Goal: Information Seeking & Learning: Understand process/instructions

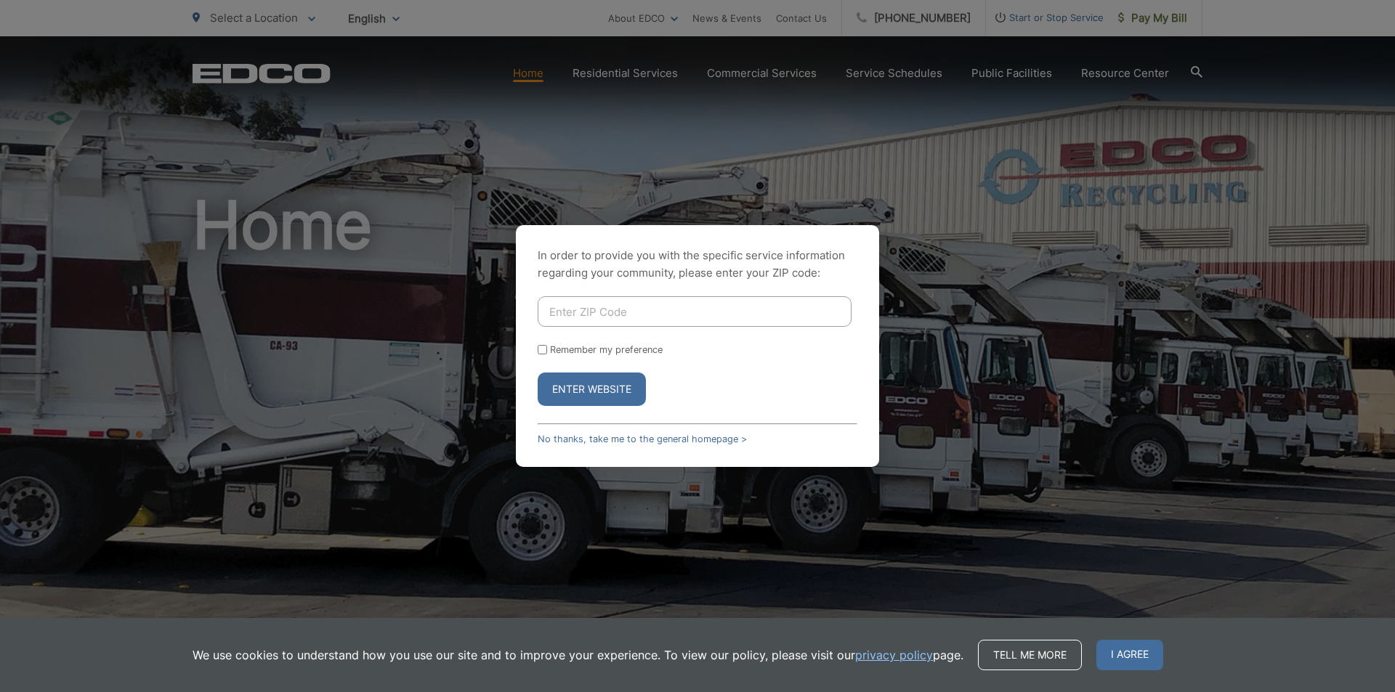
click at [595, 308] on input "Enter ZIP Code" at bounding box center [695, 311] width 314 height 31
type input "90810"
click at [538, 373] on button "Enter Website" at bounding box center [592, 389] width 108 height 33
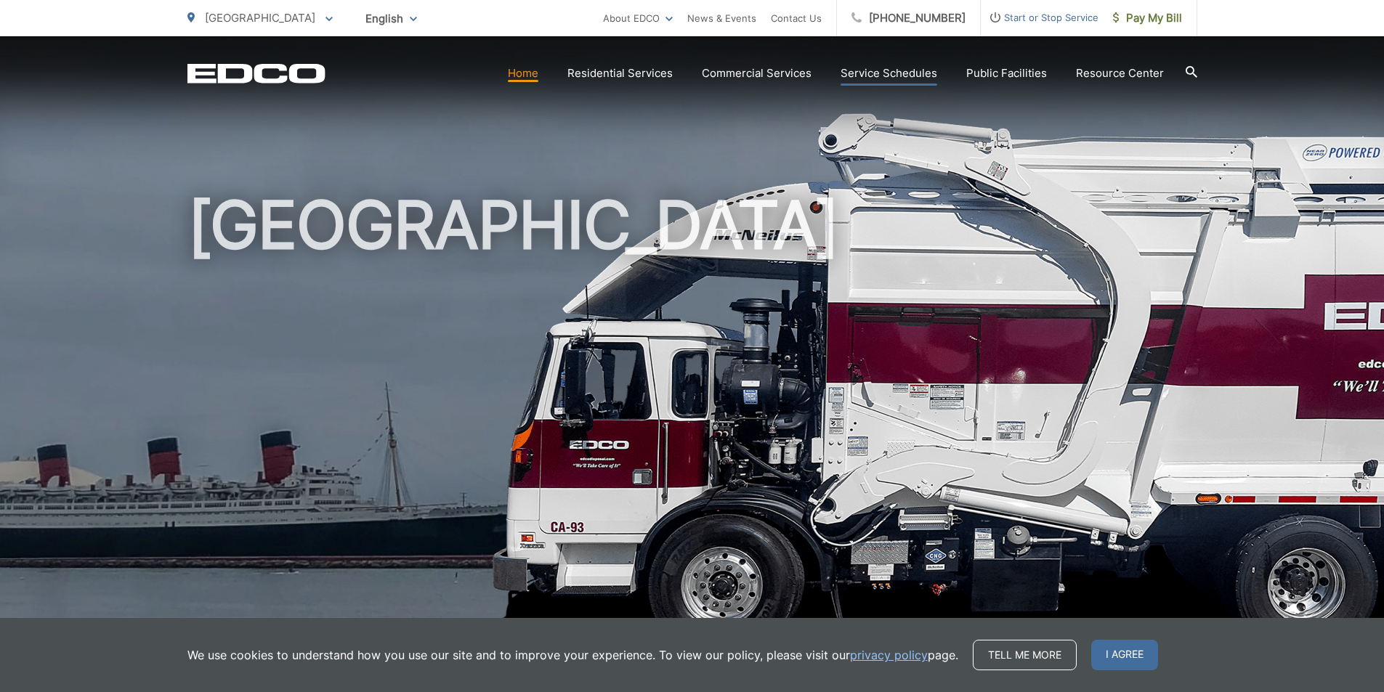
click at [879, 70] on link "Service Schedules" at bounding box center [889, 73] width 97 height 17
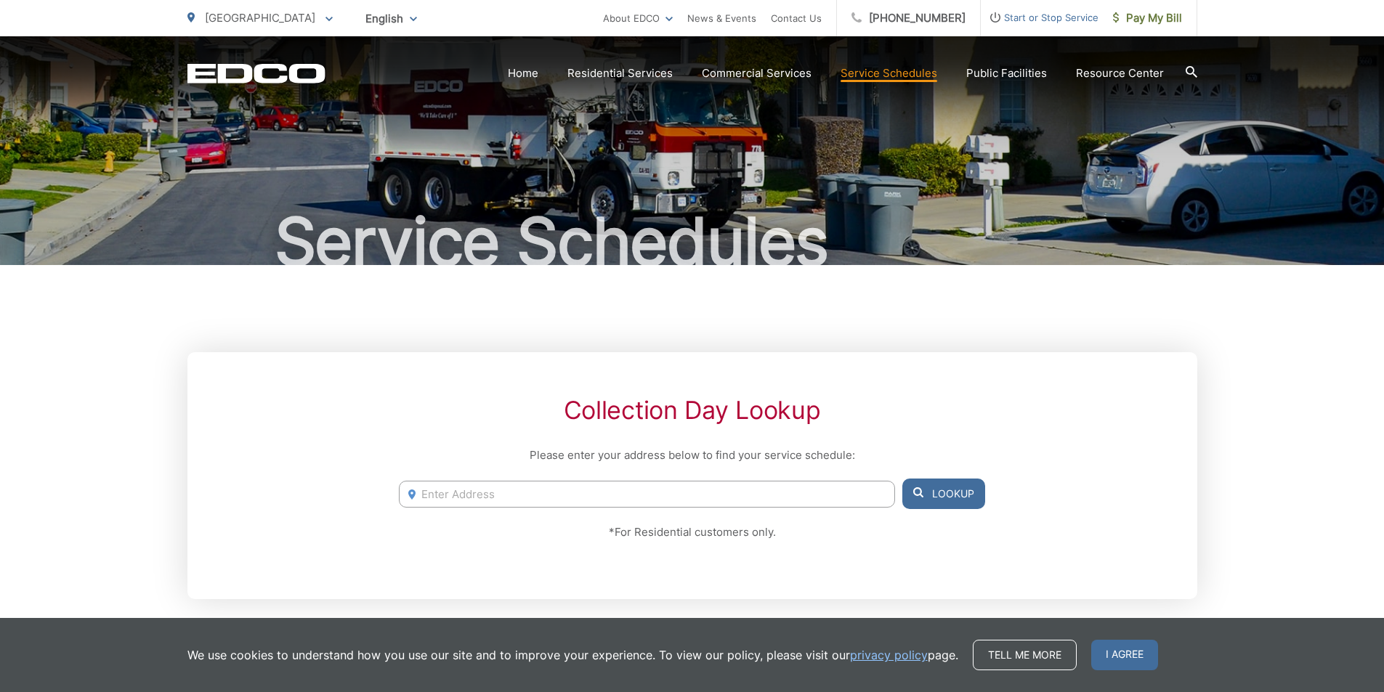
scroll to position [145, 0]
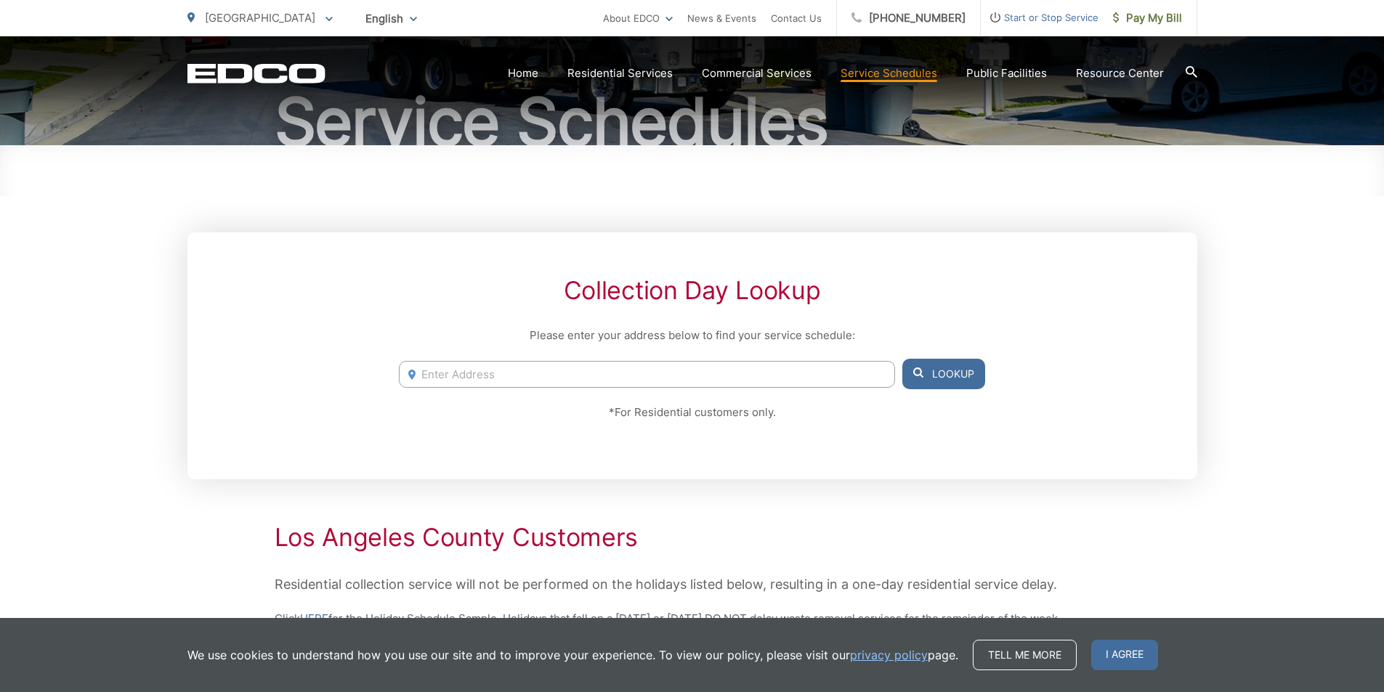
click at [529, 380] on input "Enter Address" at bounding box center [646, 374] width 495 height 27
type input "9"
click at [939, 374] on button "Lookup" at bounding box center [943, 374] width 83 height 31
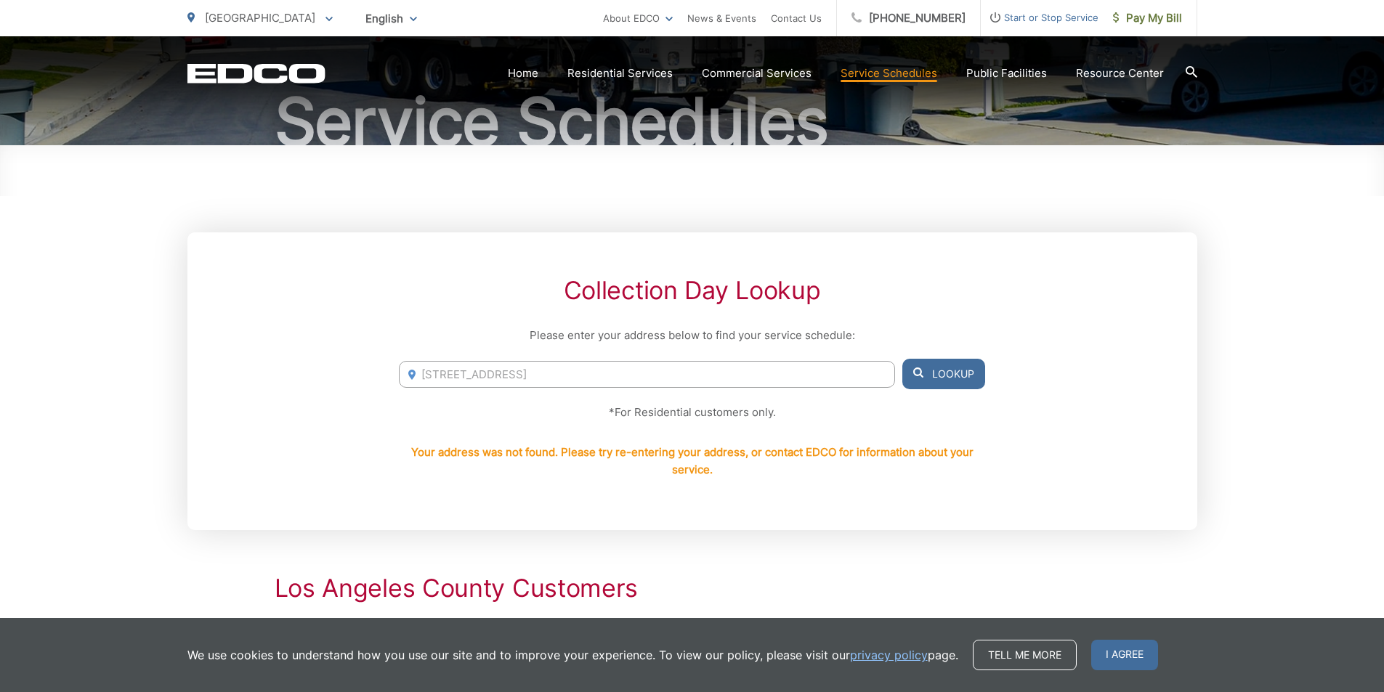
drag, startPoint x: 597, startPoint y: 372, endPoint x: 516, endPoint y: 384, distance: 82.2
click at [516, 384] on input "2945 fashion ave ca 90810" at bounding box center [646, 374] width 495 height 27
type input "2945 fashion ave long beach ca 90810"
click at [926, 381] on button "Lookup" at bounding box center [943, 374] width 83 height 31
click at [940, 377] on button "Lookup" at bounding box center [943, 374] width 83 height 31
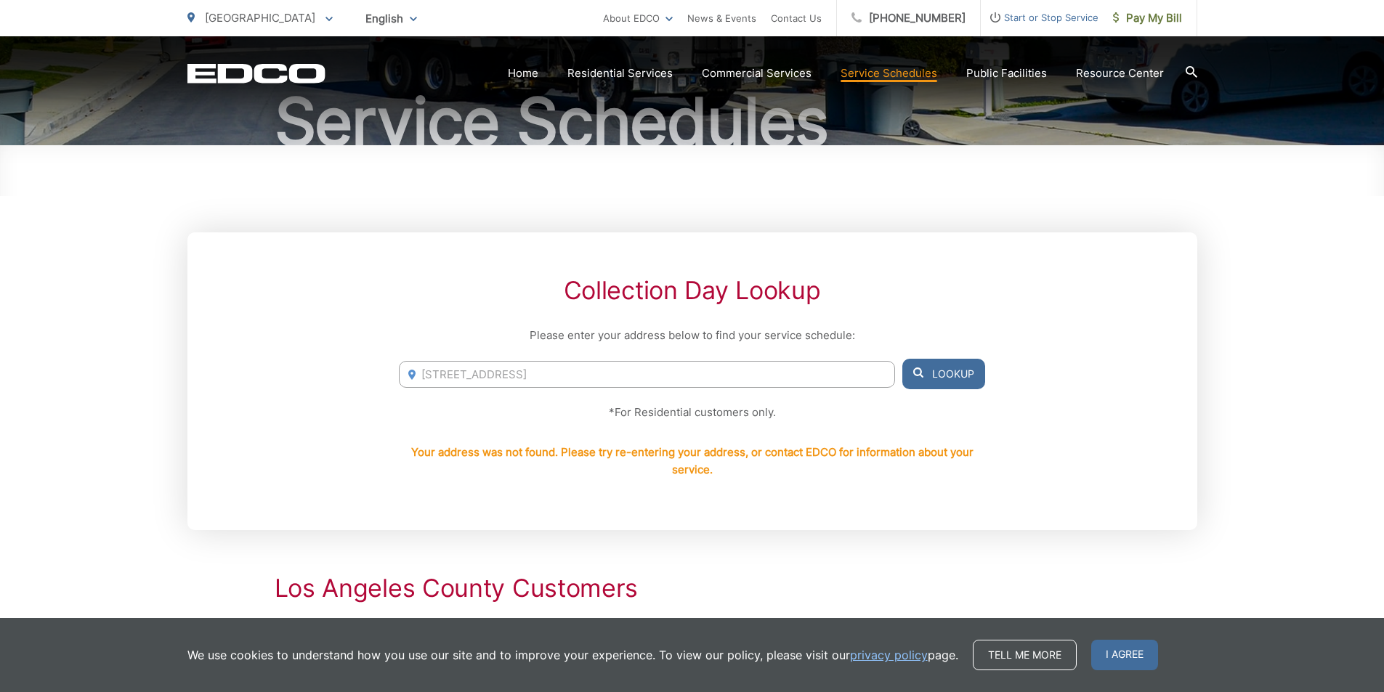
click at [940, 377] on button "Lookup" at bounding box center [943, 374] width 83 height 31
click at [961, 380] on button "Lookup" at bounding box center [943, 374] width 83 height 31
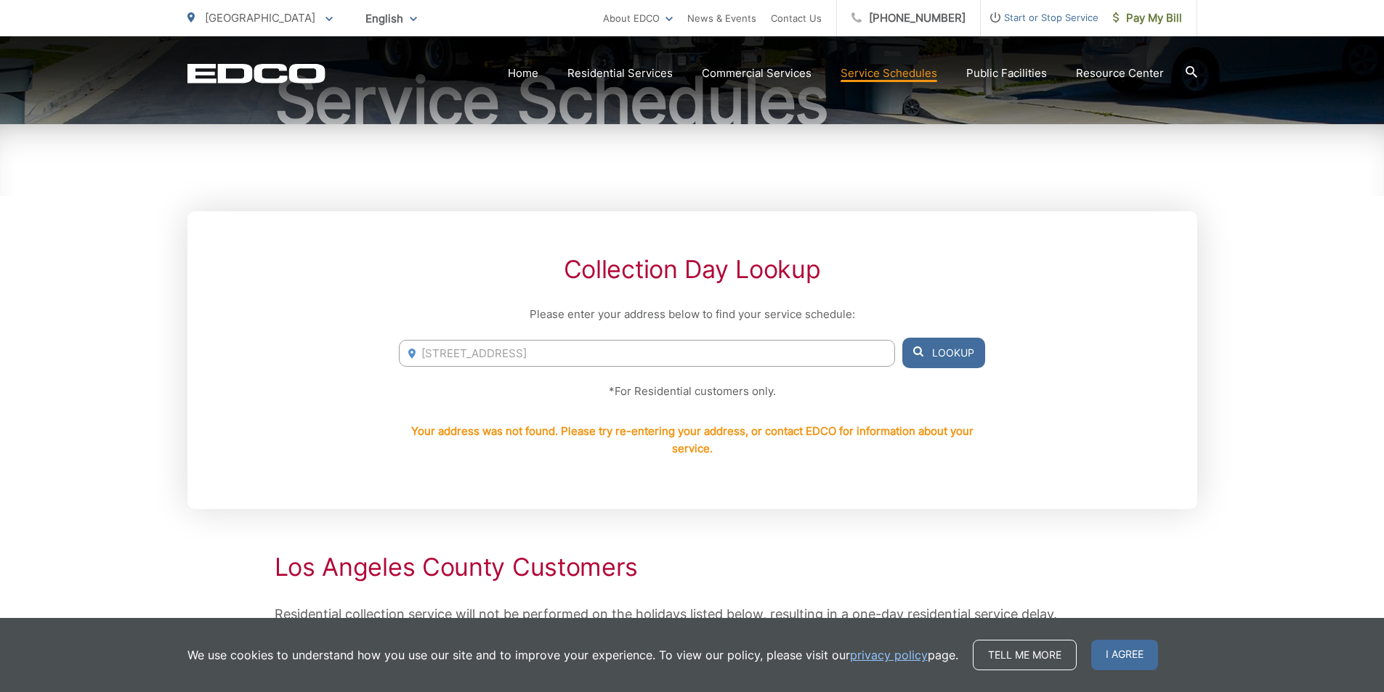
scroll to position [218, 0]
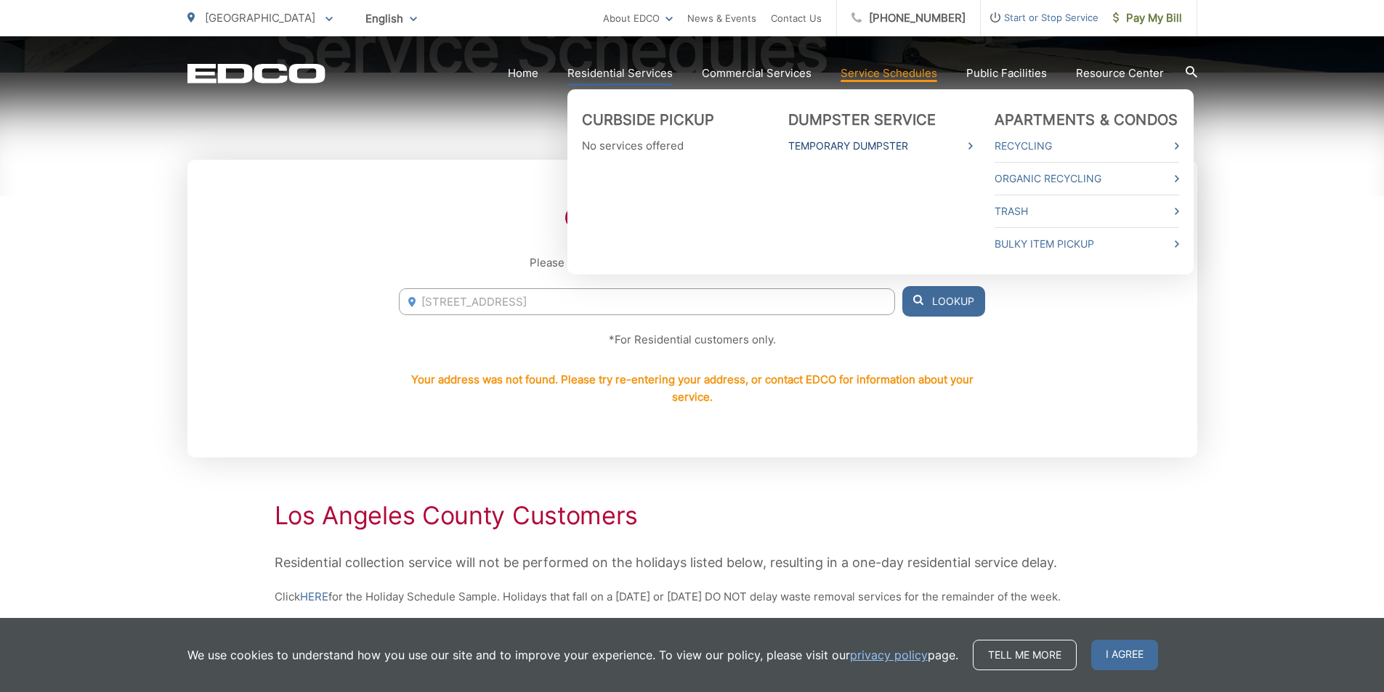
click at [867, 144] on link "Temporary Dumpster" at bounding box center [880, 145] width 185 height 17
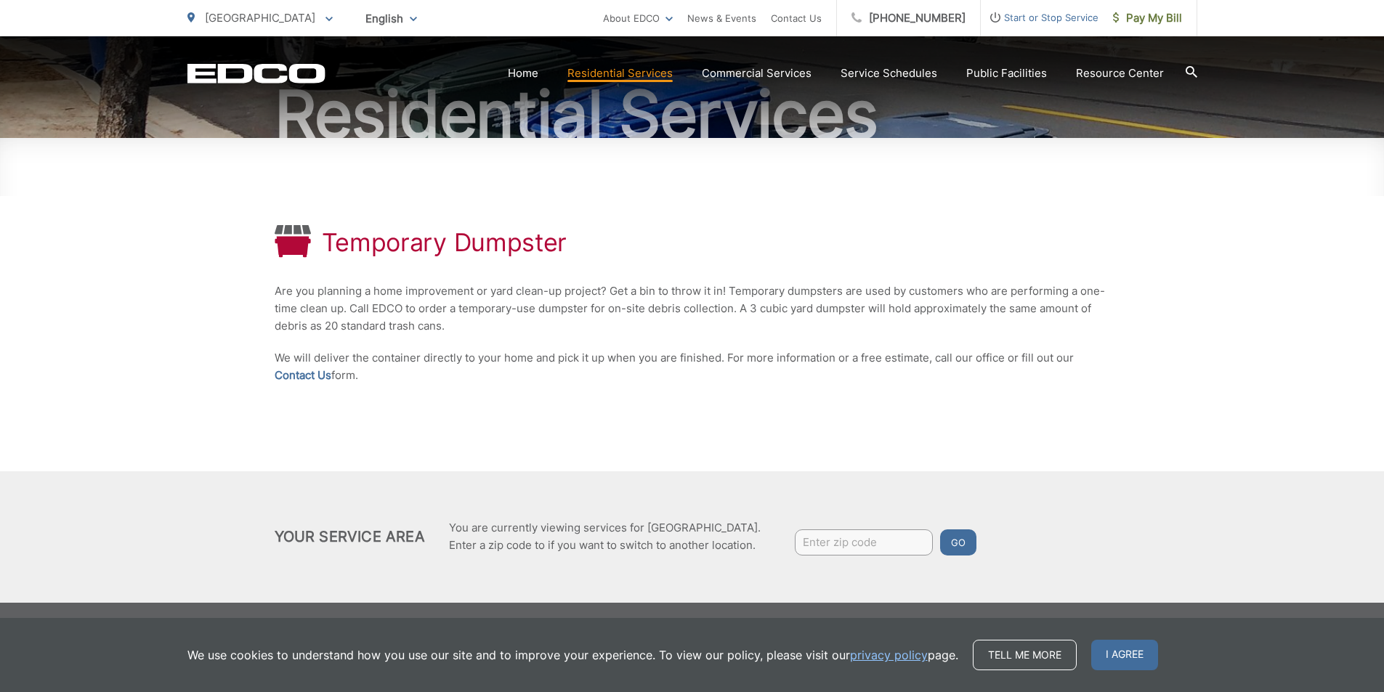
scroll to position [153, 0]
click at [851, 547] on input "Enter zip code" at bounding box center [864, 542] width 138 height 26
type input "90810"
click at [940, 529] on button "Go" at bounding box center [958, 542] width 36 height 26
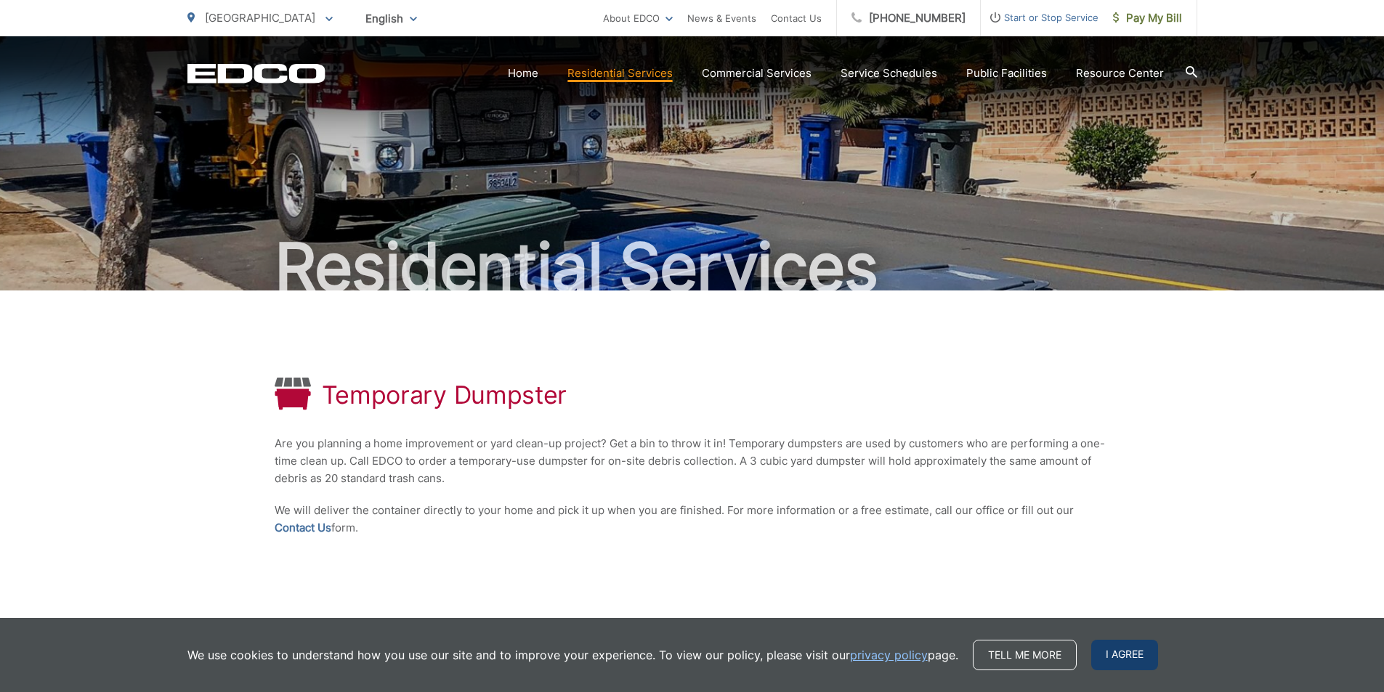
click at [1119, 655] on span "I agree" at bounding box center [1124, 655] width 67 height 31
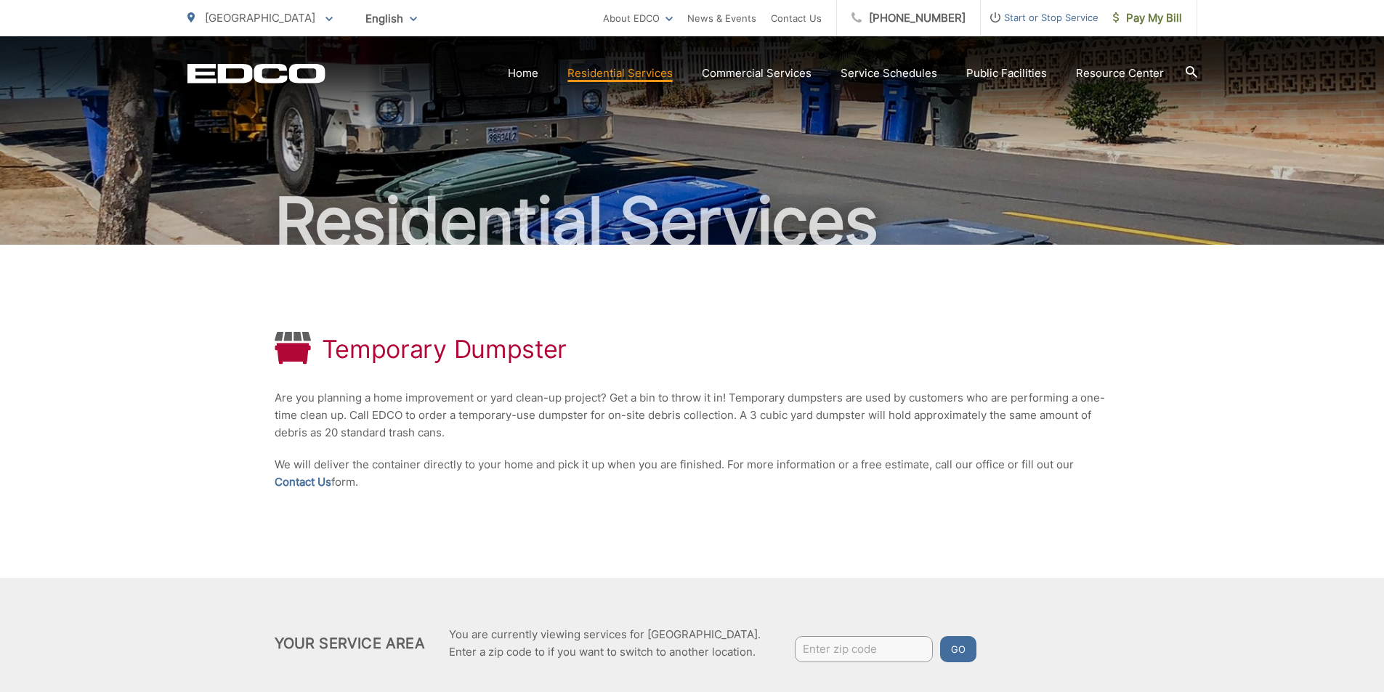
scroll to position [153, 0]
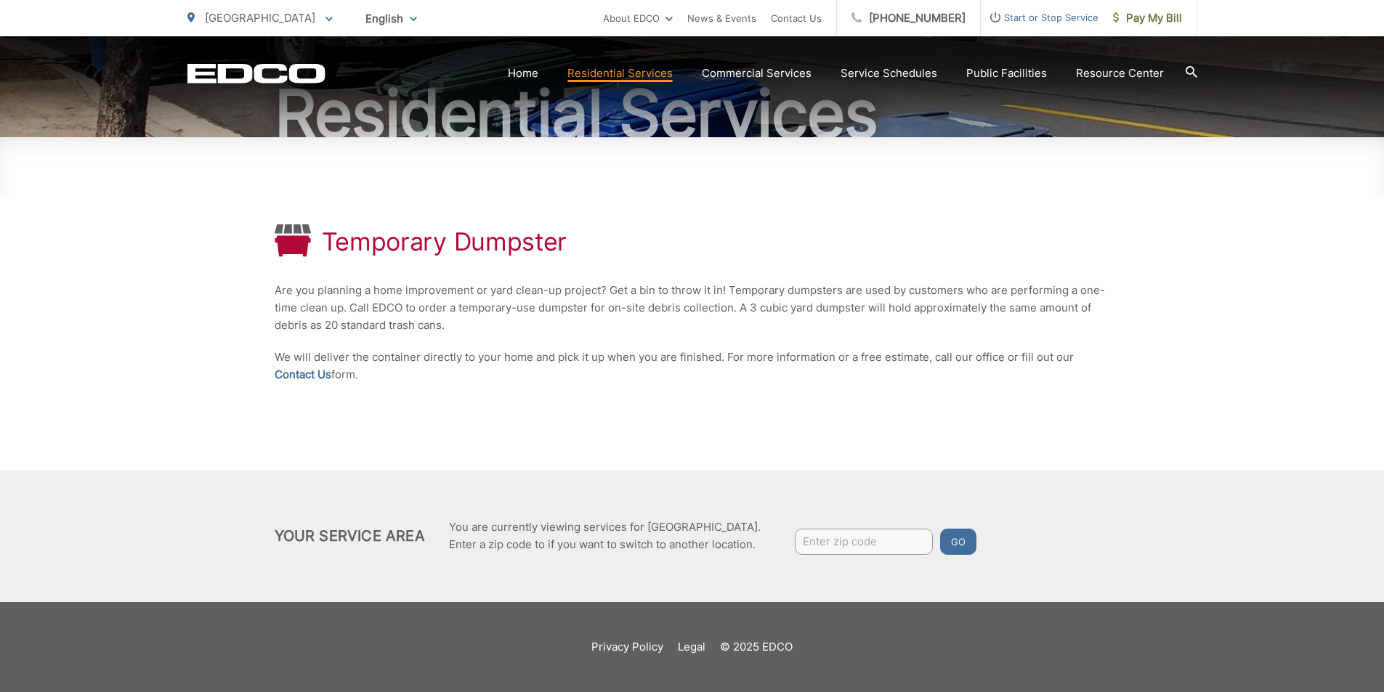
click at [891, 538] on input "Enter zip code" at bounding box center [864, 542] width 138 height 26
type input "90810"
click at [940, 529] on button "Go" at bounding box center [958, 542] width 36 height 26
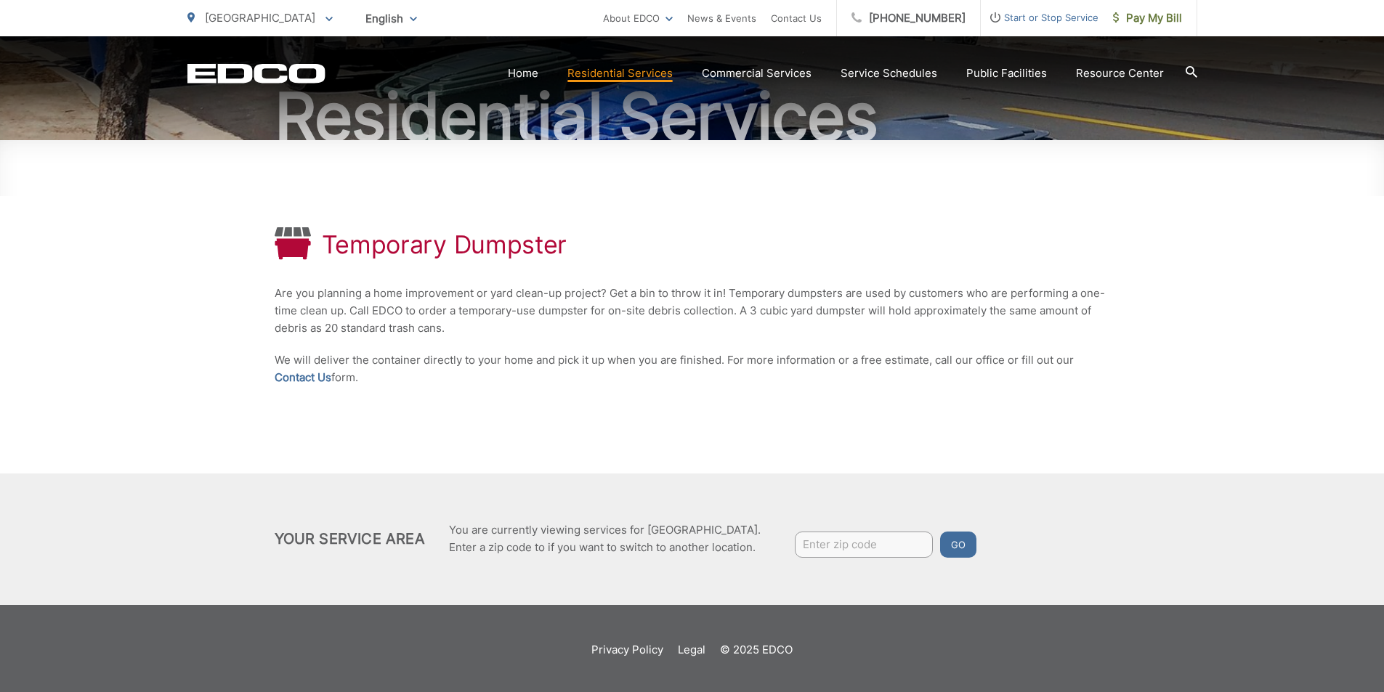
scroll to position [153, 0]
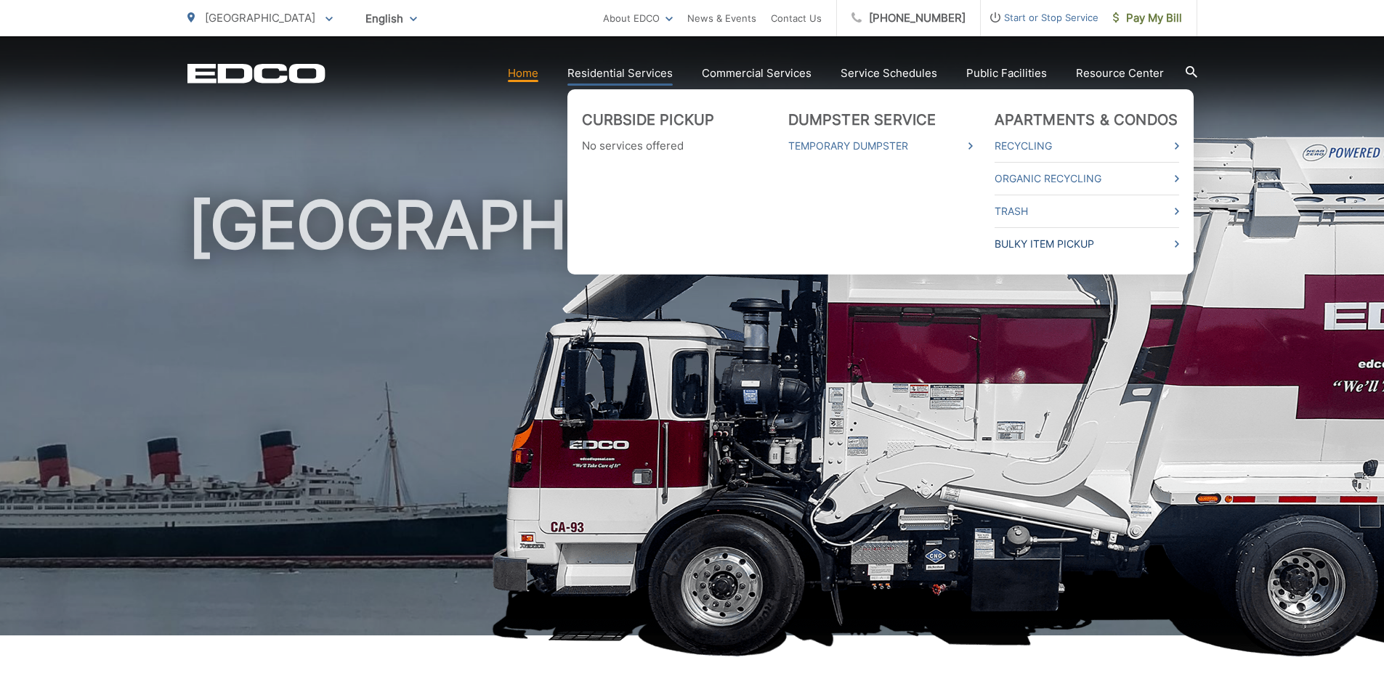
click at [1060, 247] on link "Bulky Item Pickup" at bounding box center [1087, 243] width 185 height 17
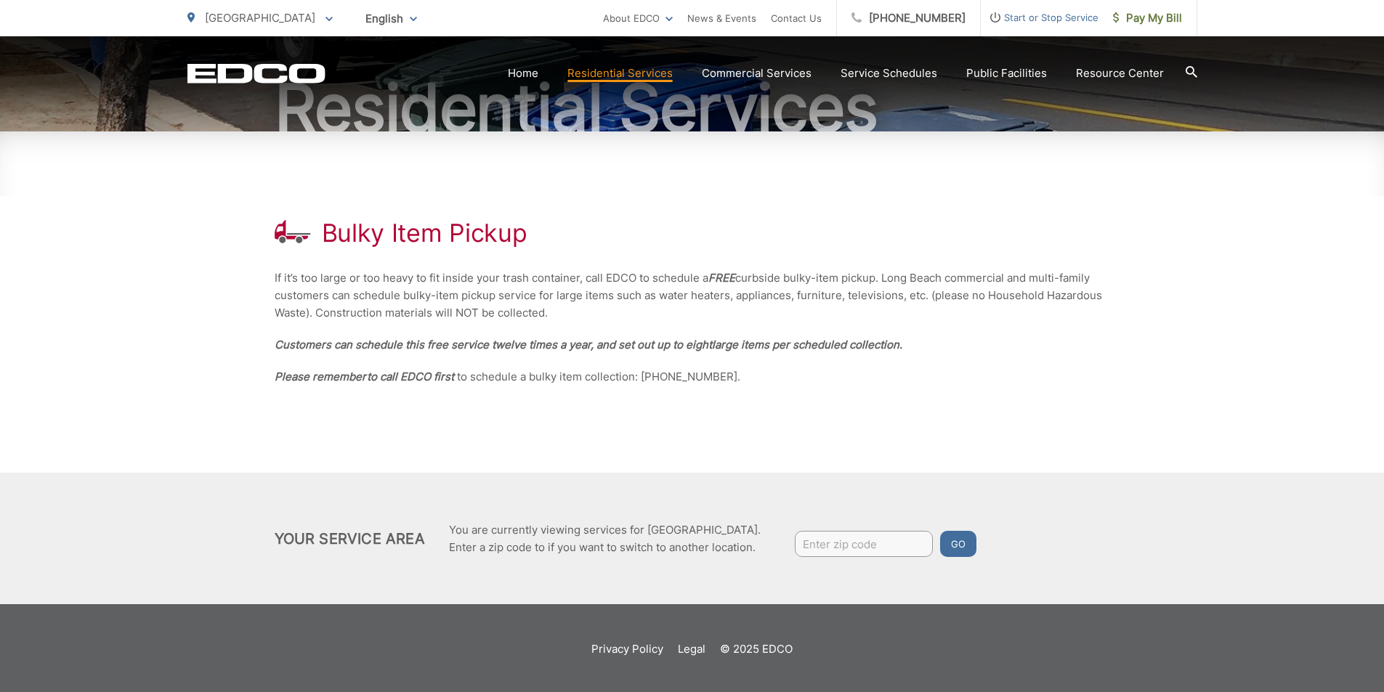
scroll to position [161, 0]
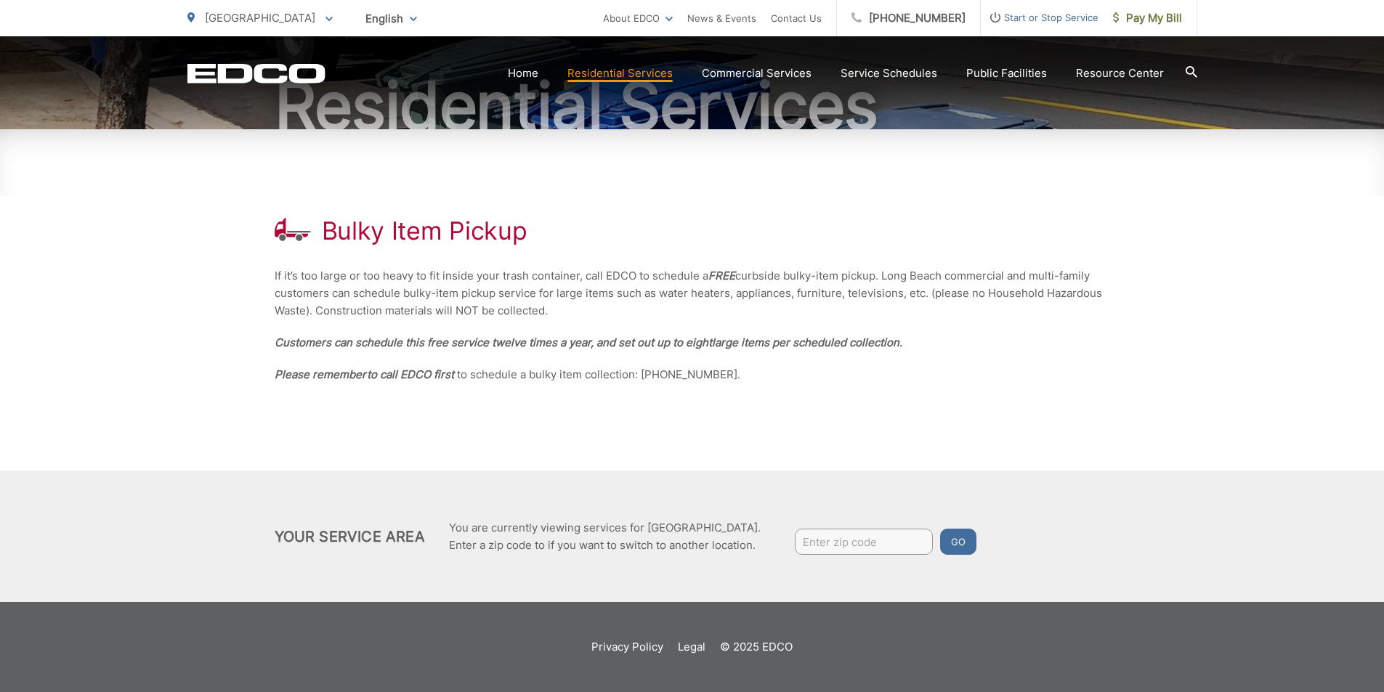
click at [828, 539] on input "Enter zip code" at bounding box center [864, 542] width 138 height 26
type input "90810"
click at [940, 529] on button "Go" at bounding box center [958, 542] width 36 height 26
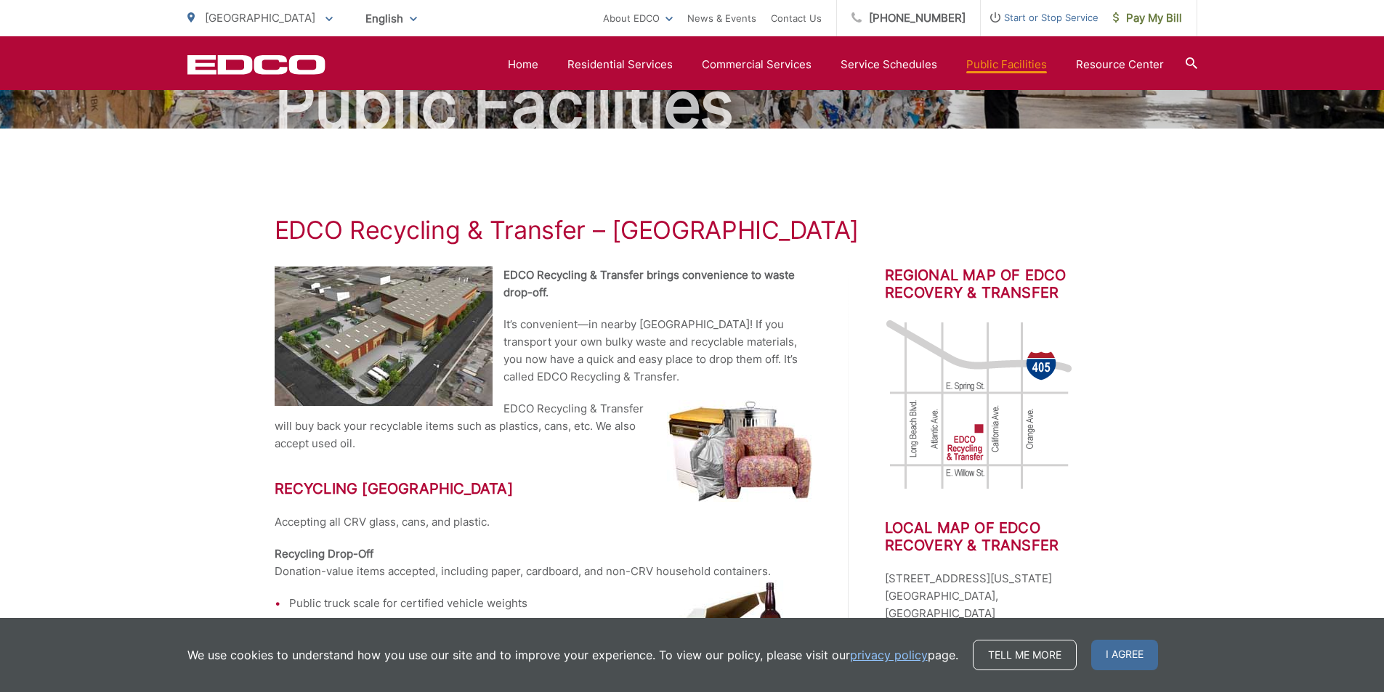
scroll to position [153, 0]
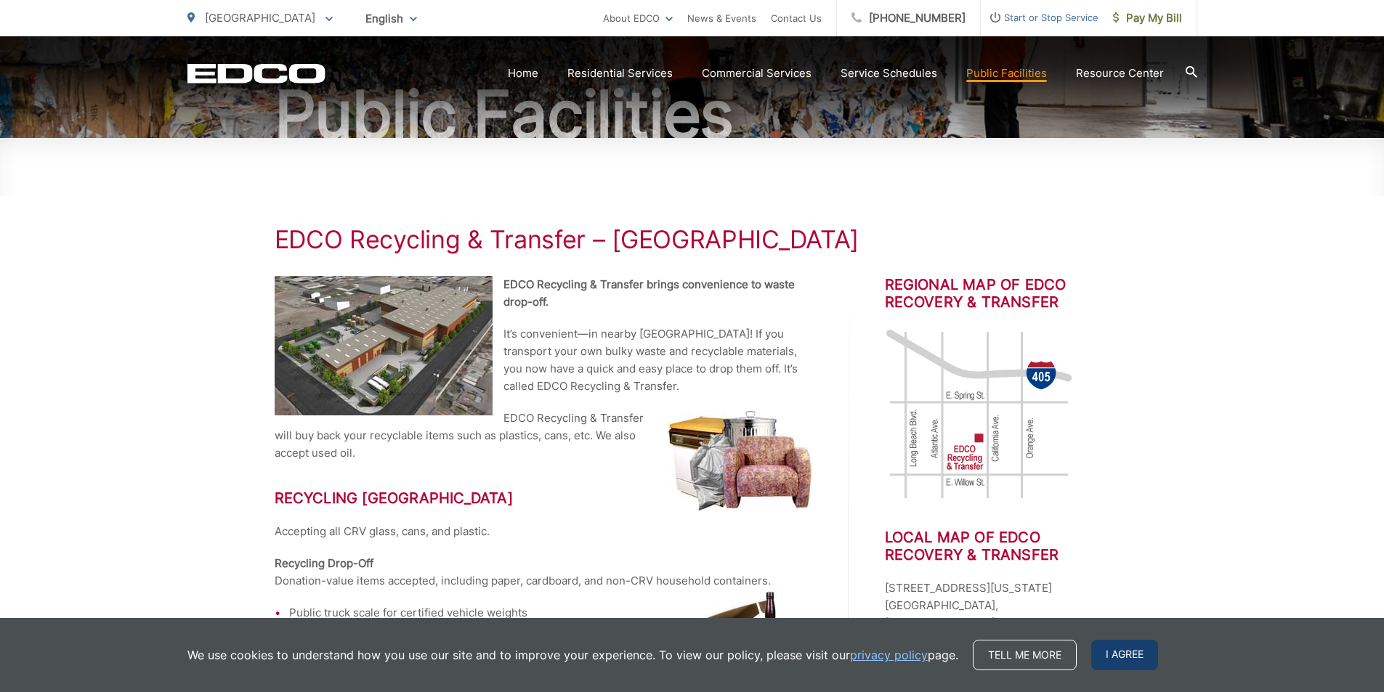
click at [1112, 655] on span "I agree" at bounding box center [1124, 655] width 67 height 31
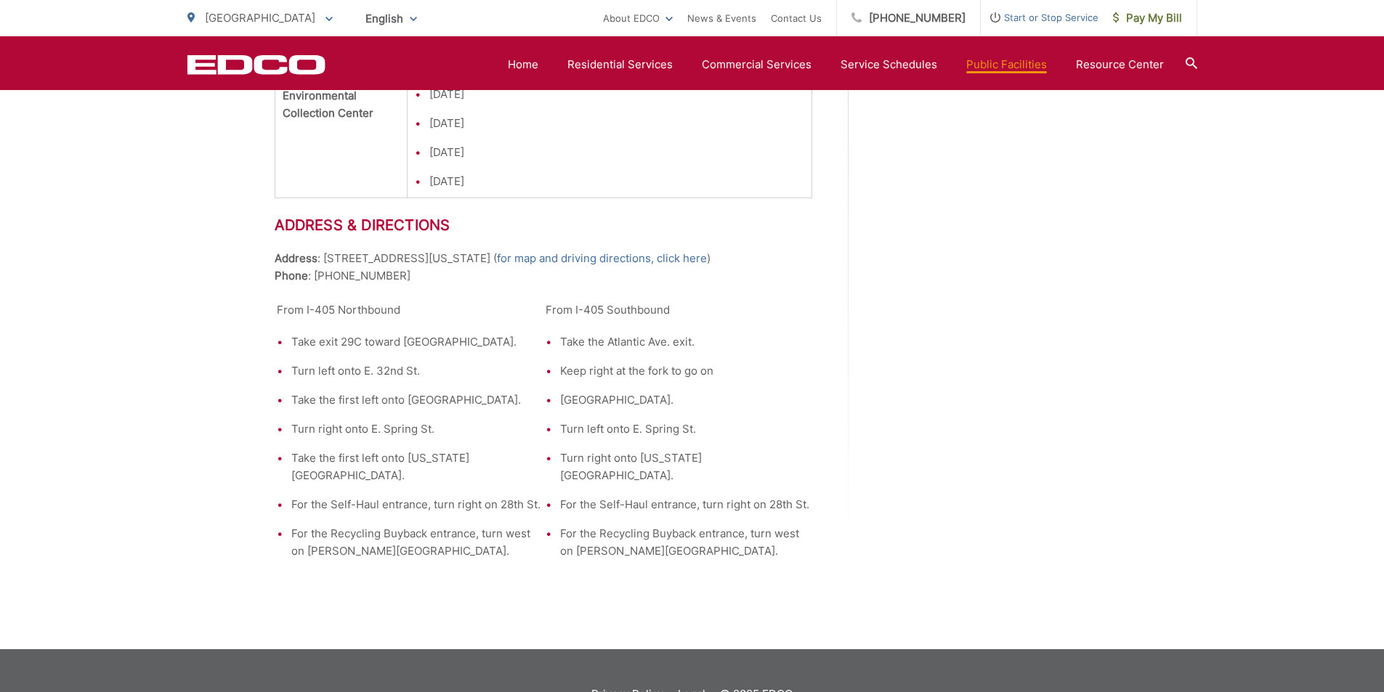
scroll to position [2041, 0]
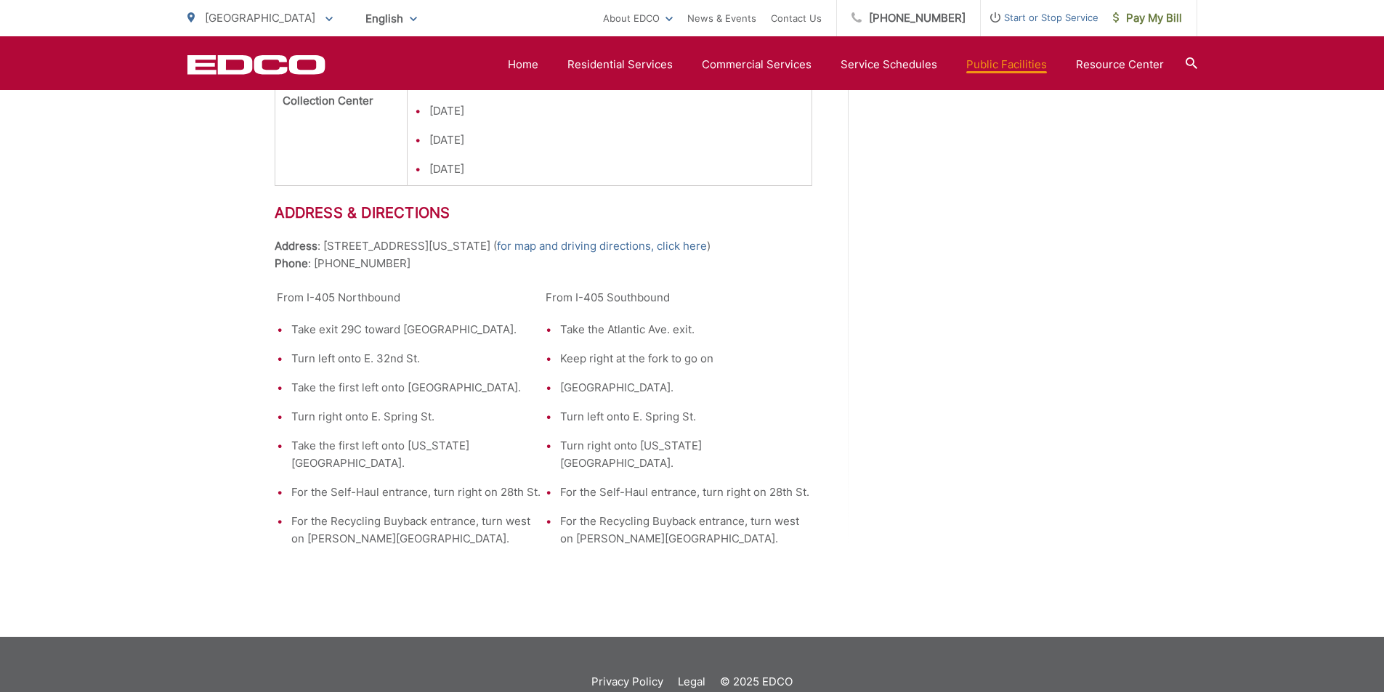
drag, startPoint x: 354, startPoint y: 261, endPoint x: 394, endPoint y: 276, distance: 43.4
